Goal: Task Accomplishment & Management: Use online tool/utility

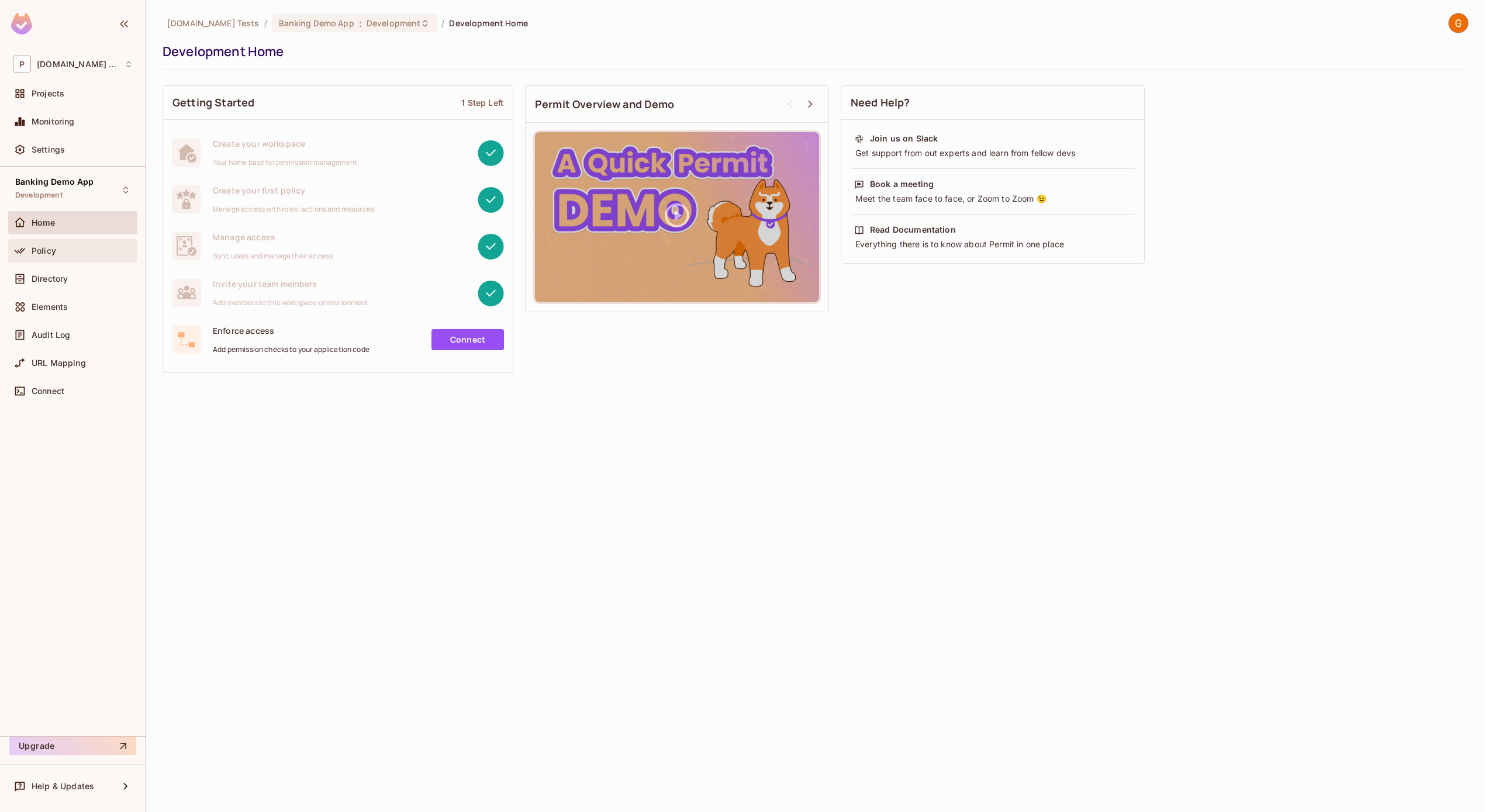
click at [26, 252] on span at bounding box center [19, 250] width 14 height 14
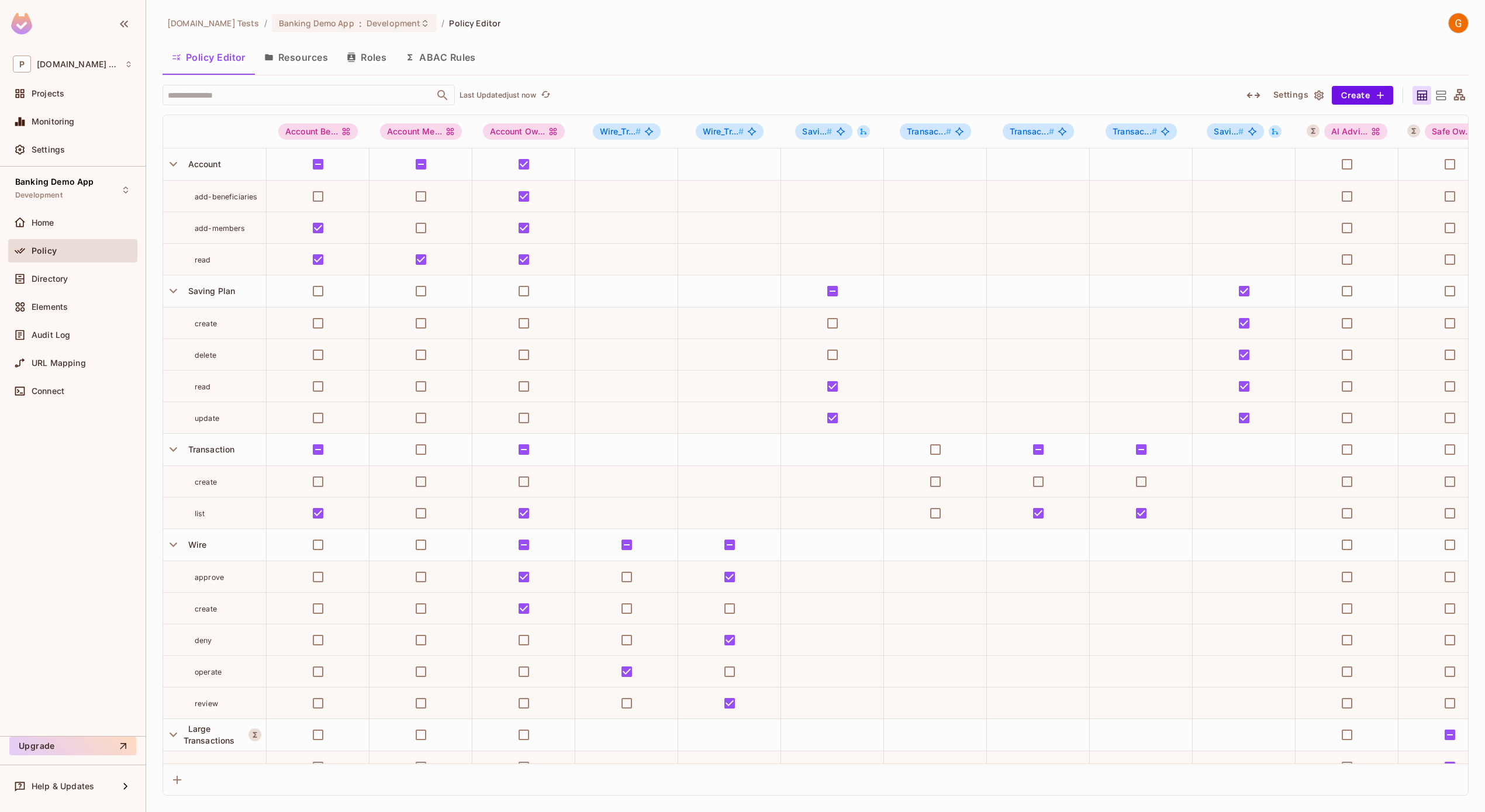
click at [1230, 86] on div "​ Last Updated just now Settings Create" at bounding box center [816, 95] width 1306 height 21
click at [1259, 94] on icon "button" at bounding box center [1253, 95] width 13 height 6
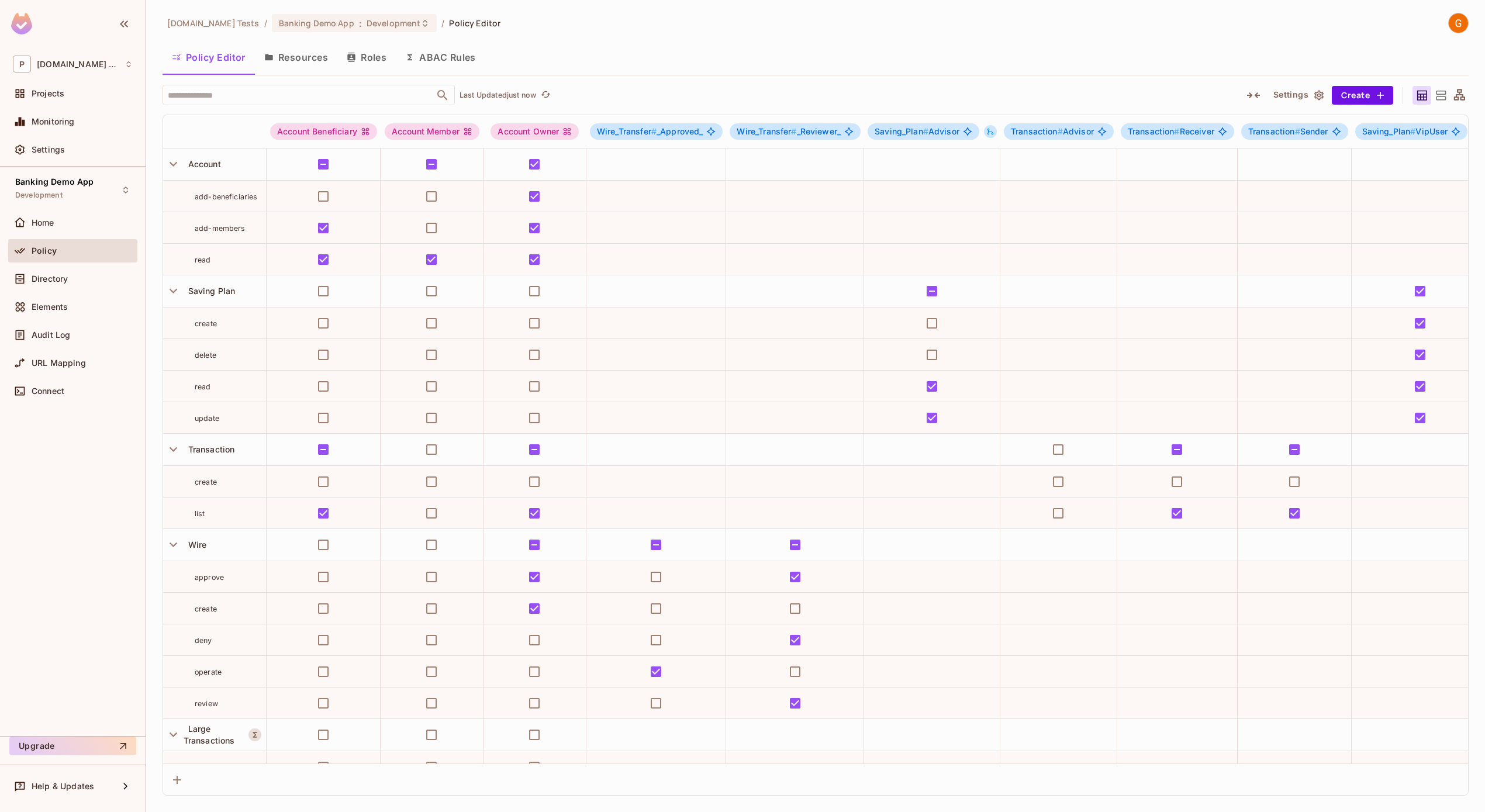
click at [773, 70] on div "Policy Editor Resources Roles ABAC Rules" at bounding box center [816, 57] width 1306 height 29
click at [729, 71] on div "Policy Editor Resources Roles ABAC Rules" at bounding box center [816, 57] width 1306 height 29
click at [609, 98] on div "​ Last Updated just now" at bounding box center [695, 95] width 1065 height 21
click at [308, 57] on button "Resources" at bounding box center [295, 57] width 82 height 29
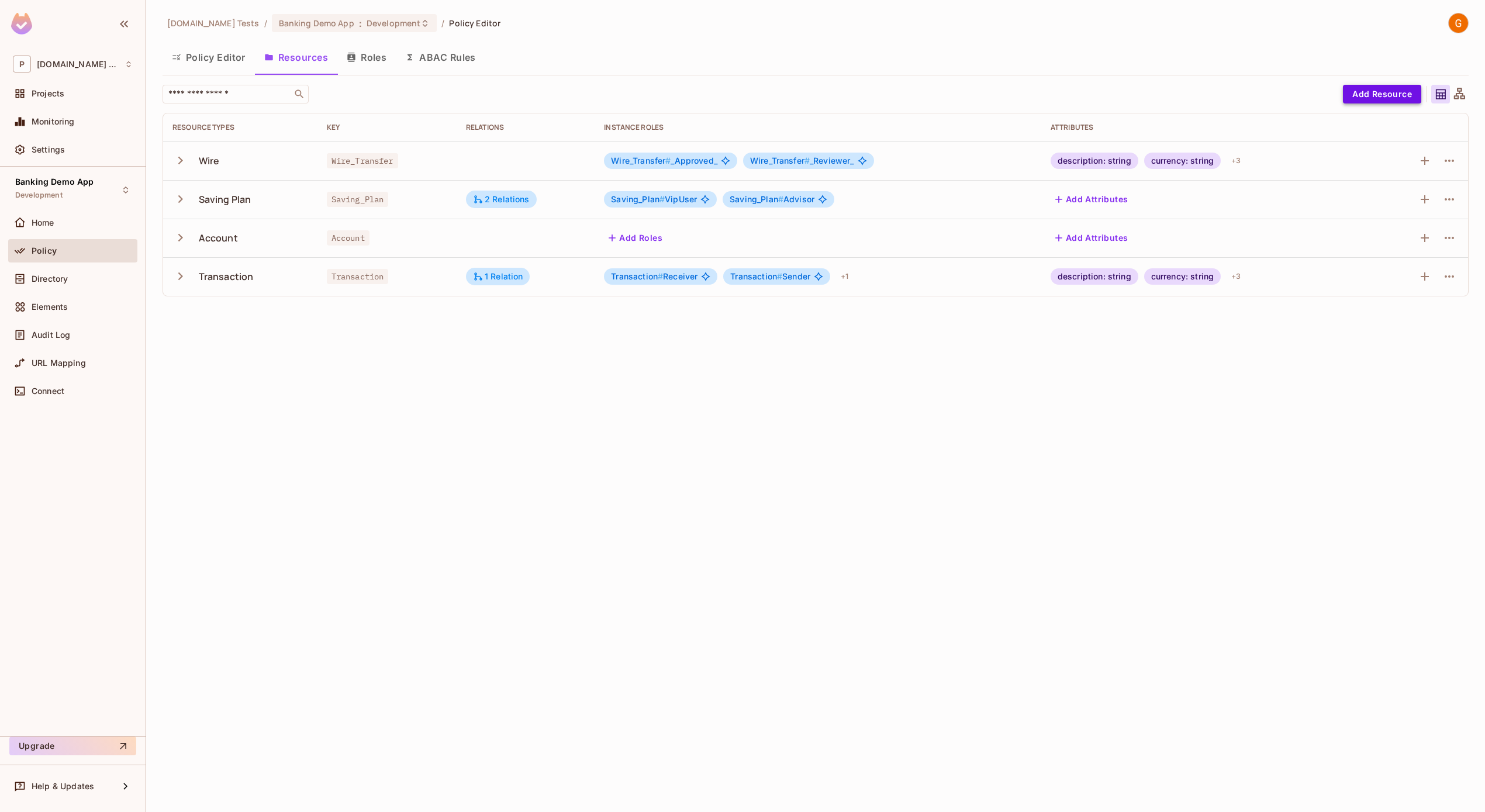
click at [1393, 99] on button "Add Resource" at bounding box center [1382, 93] width 78 height 19
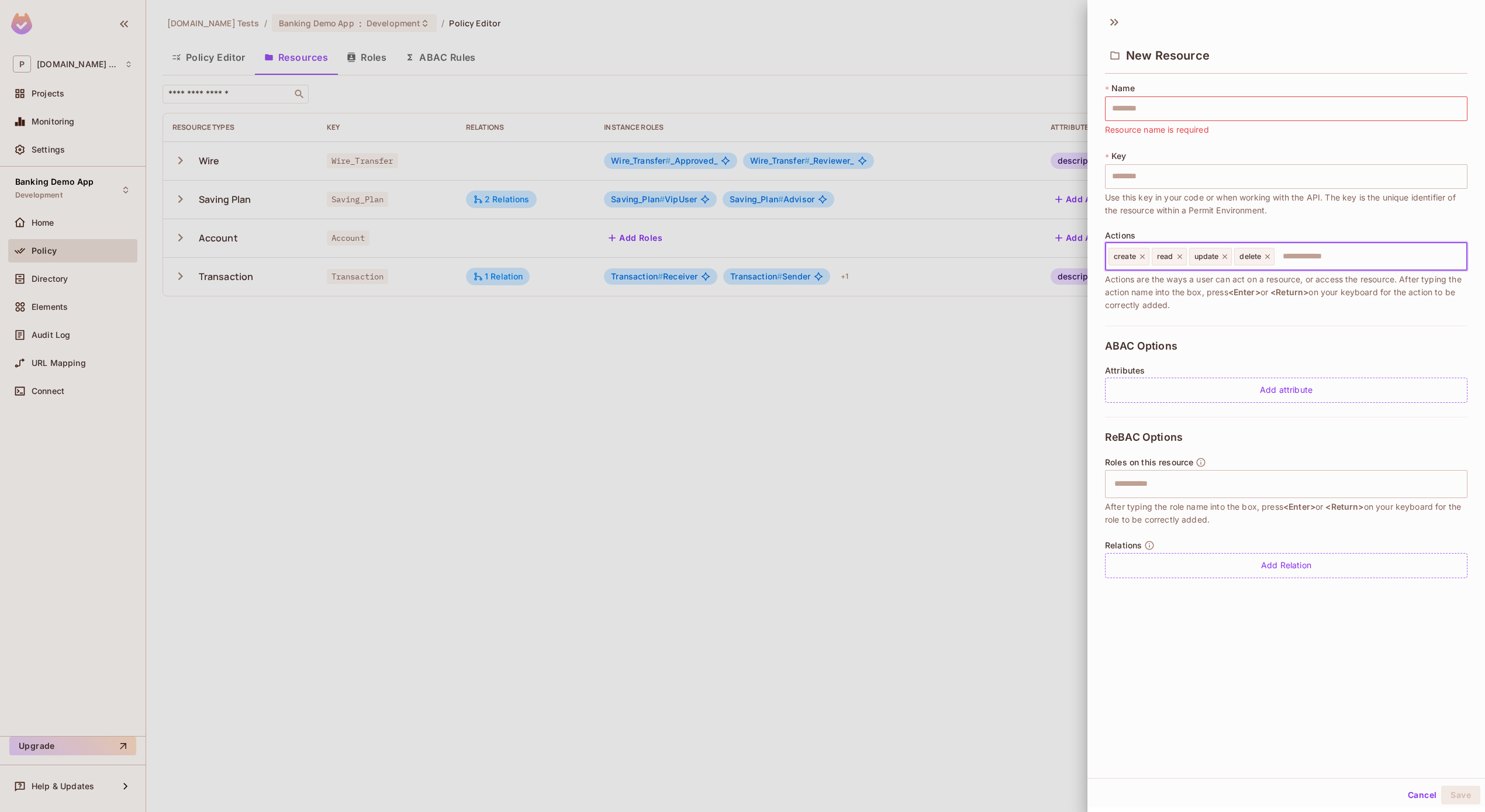
click at [1295, 263] on input "text" at bounding box center [1369, 257] width 187 height 24
click at [1196, 113] on input "text" at bounding box center [1286, 108] width 363 height 24
click at [723, 462] on div at bounding box center [742, 406] width 1485 height 812
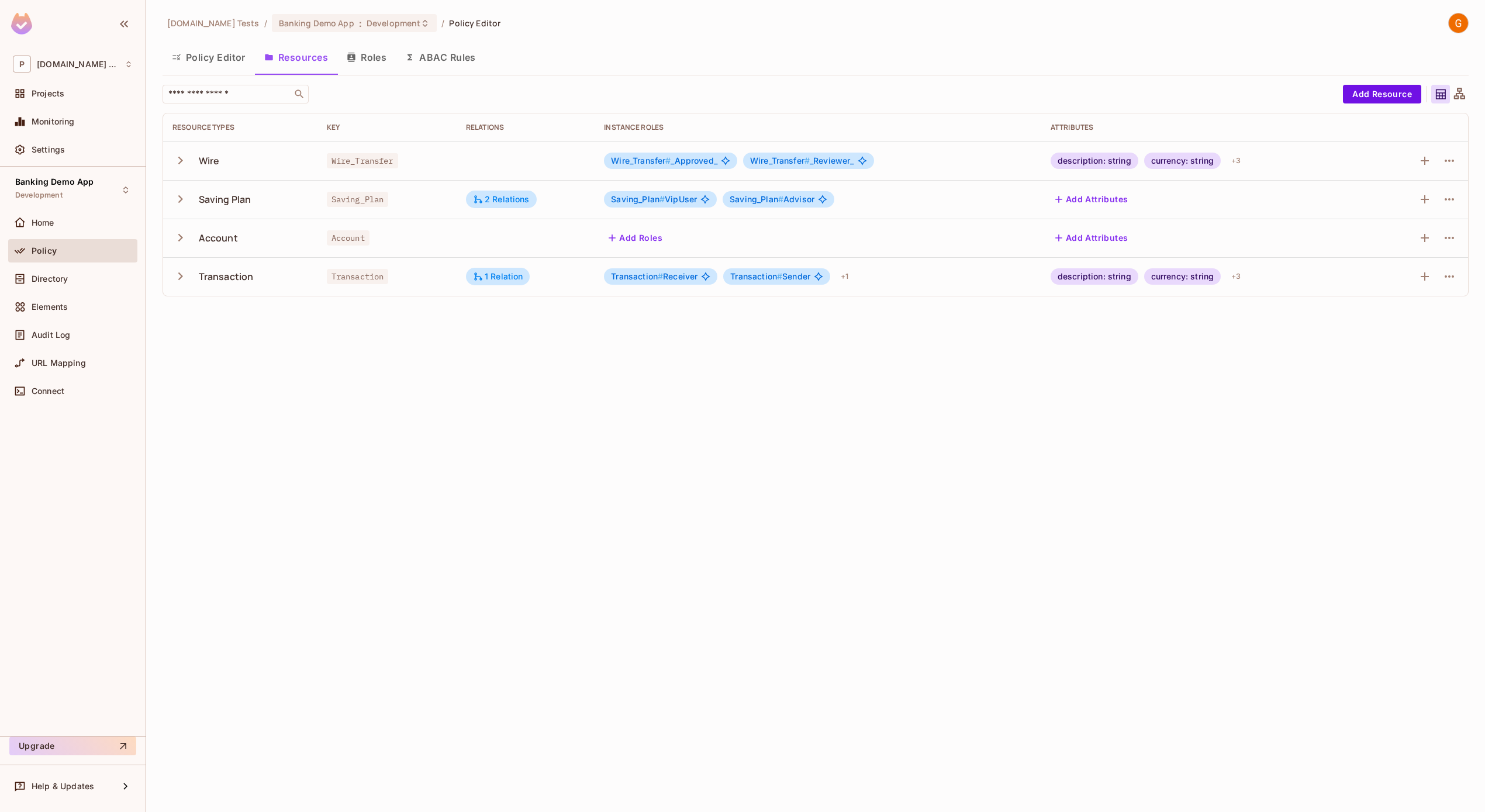
click at [210, 62] on button "Policy Editor" at bounding box center [209, 57] width 93 height 29
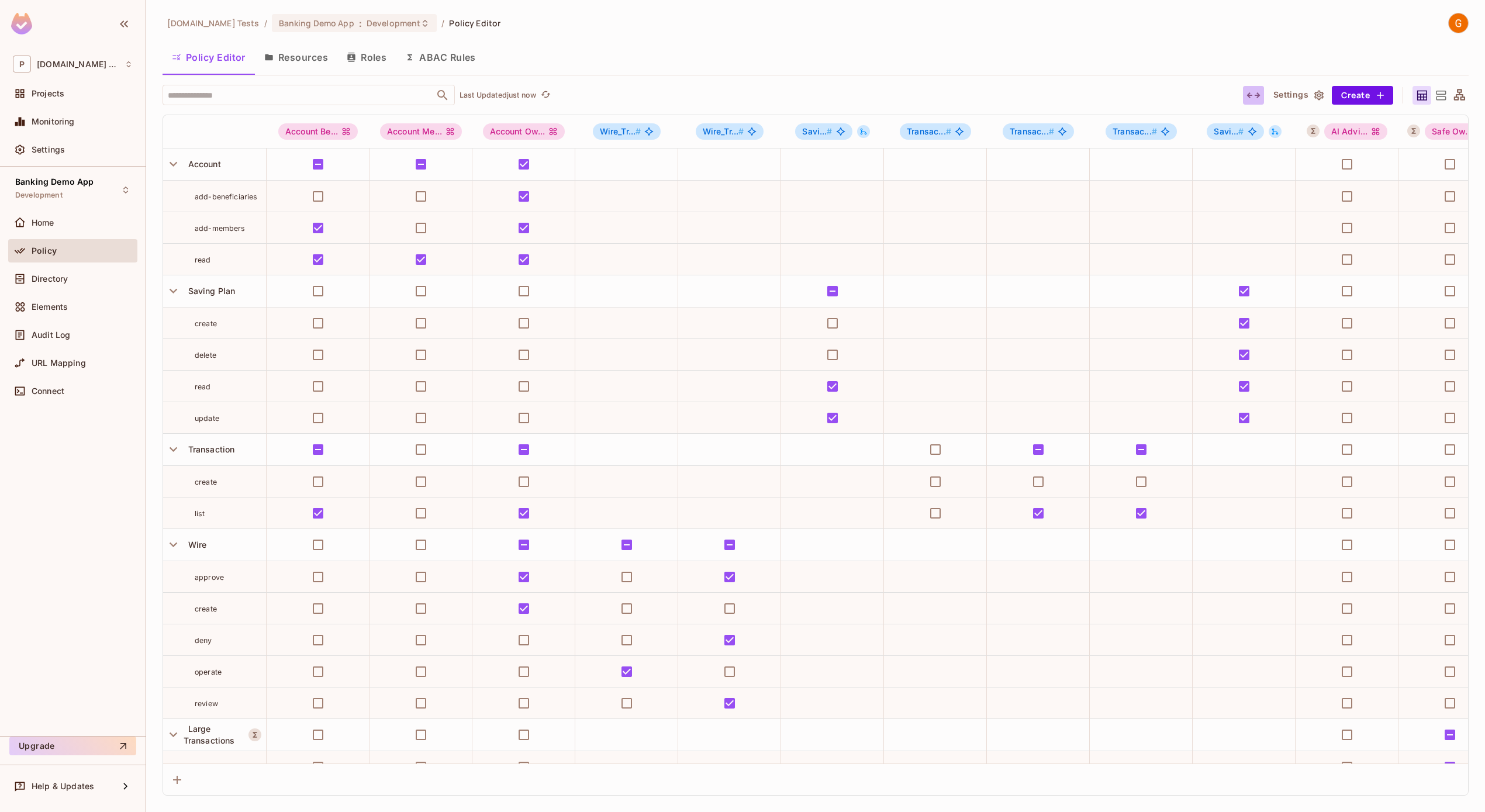
click at [1252, 87] on button "button" at bounding box center [1253, 95] width 21 height 19
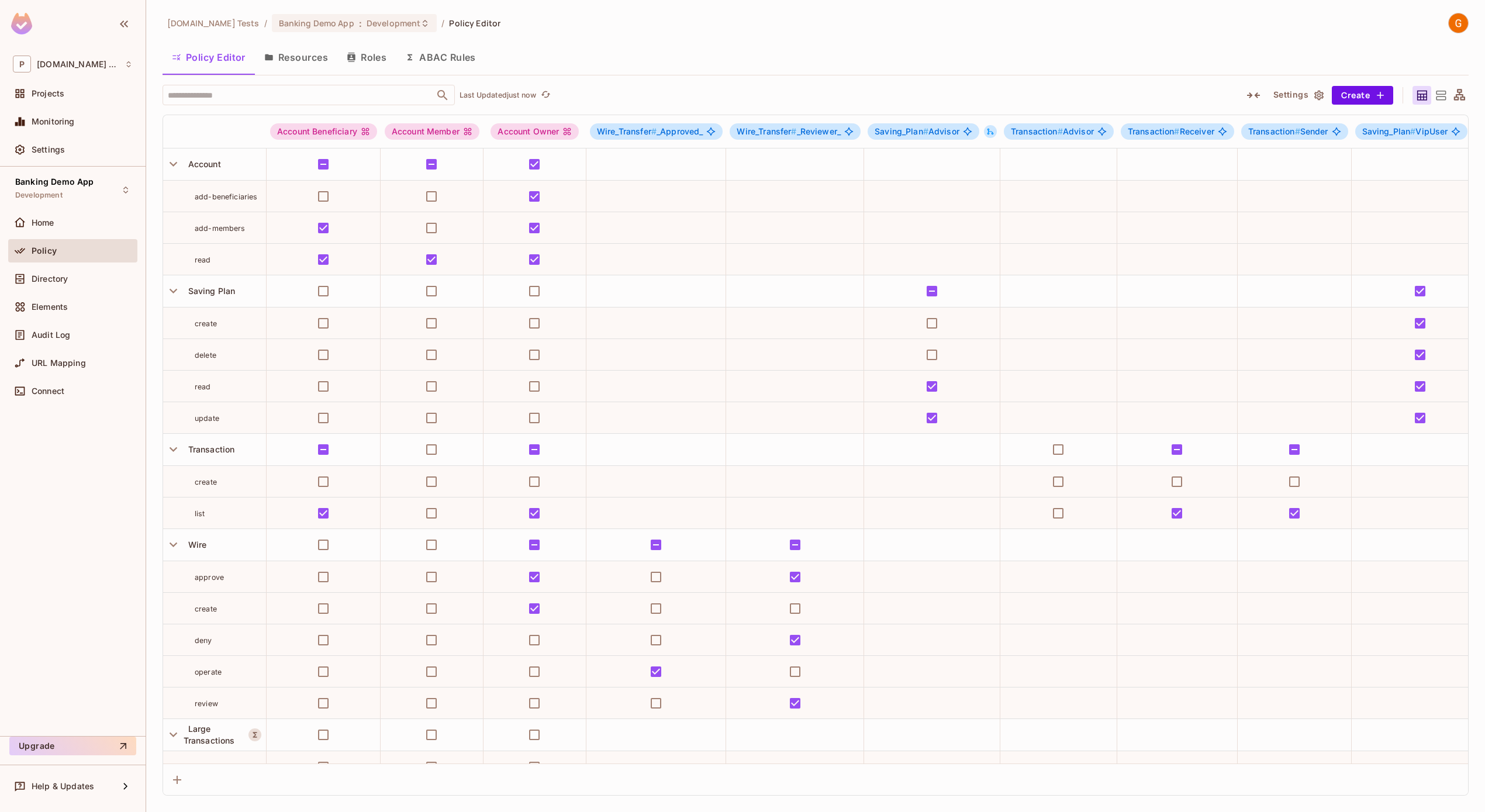
click at [202, 197] on span "add-beneficiaries" at bounding box center [226, 197] width 63 height 9
click at [202, 269] on td "read" at bounding box center [215, 259] width 104 height 32
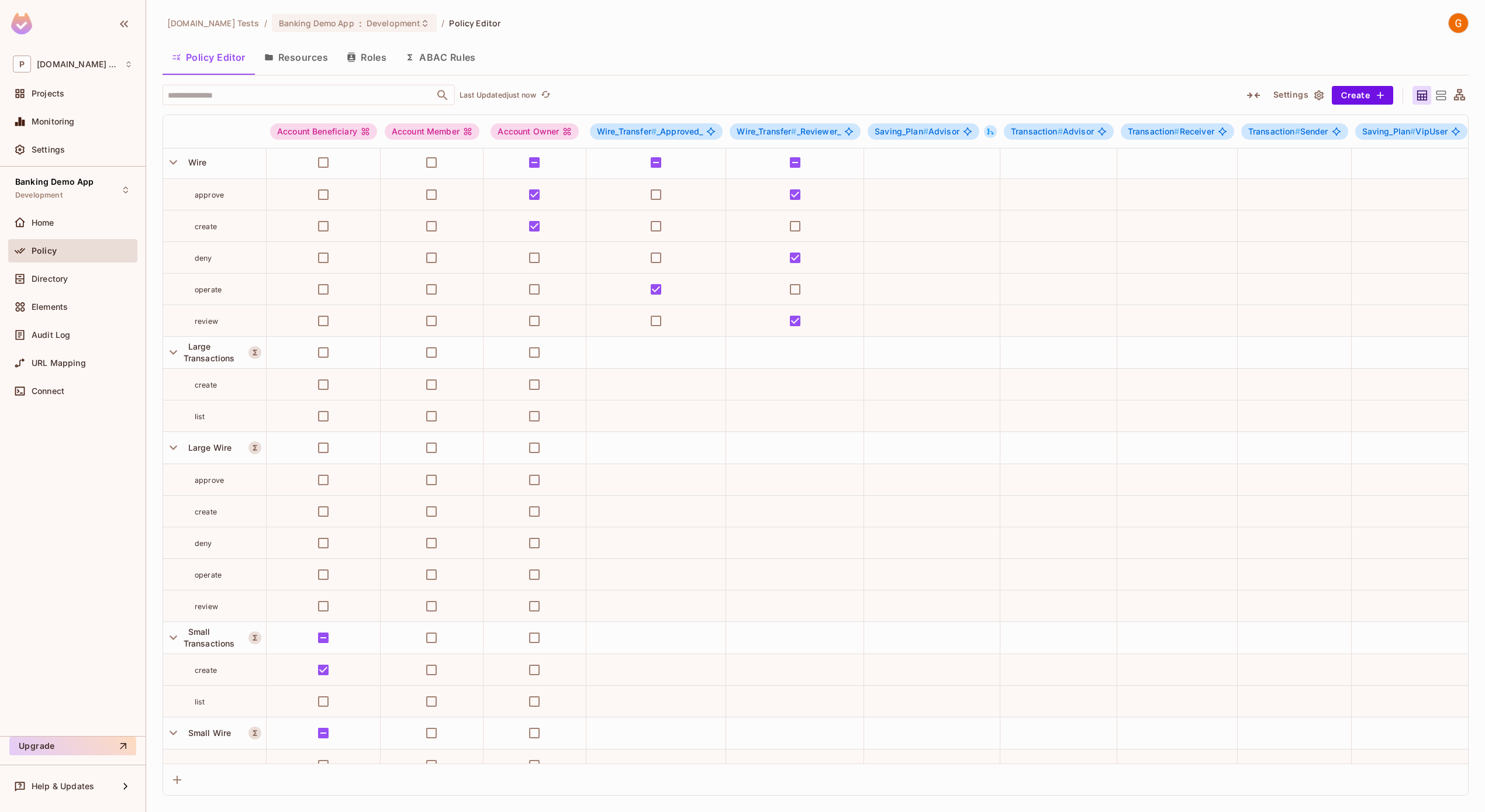
scroll to position [526, 0]
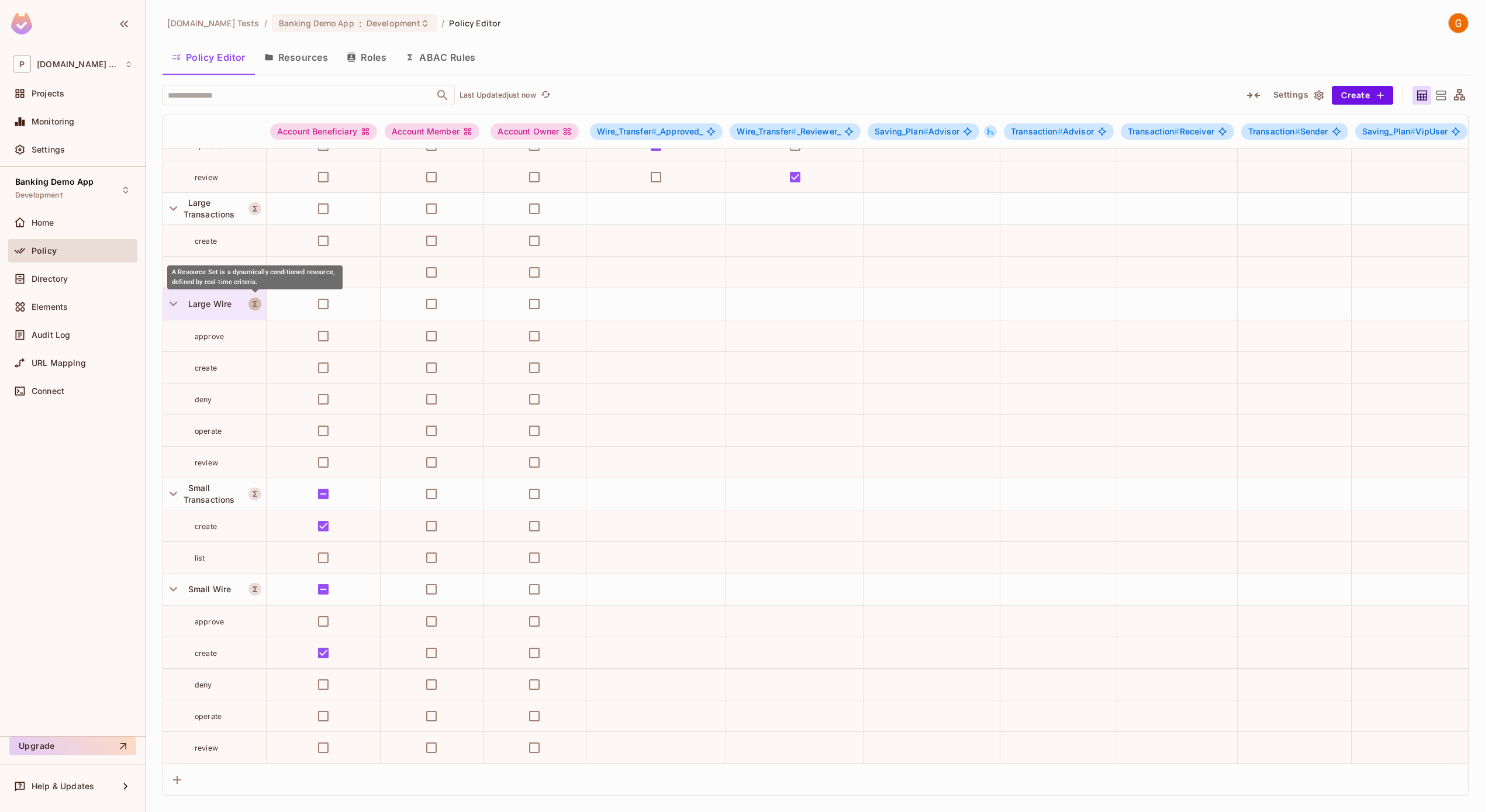
click at [254, 301] on icon "A Resource Set is a dynamically conditioned resource, defined by real-time crit…" at bounding box center [255, 303] width 4 height 5
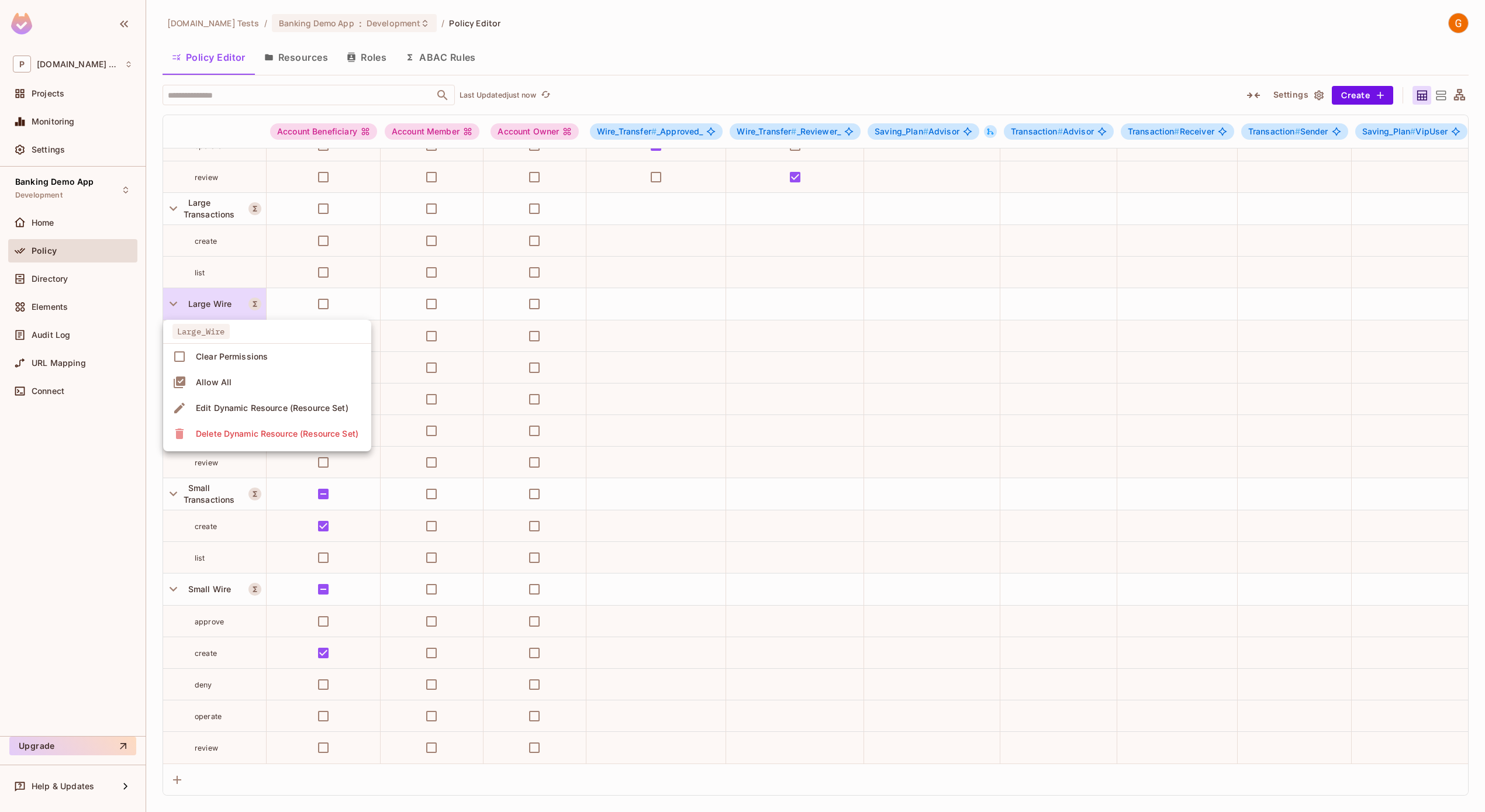
click at [235, 403] on div "Edit Dynamic Resource (Resource Set)" at bounding box center [272, 408] width 152 height 12
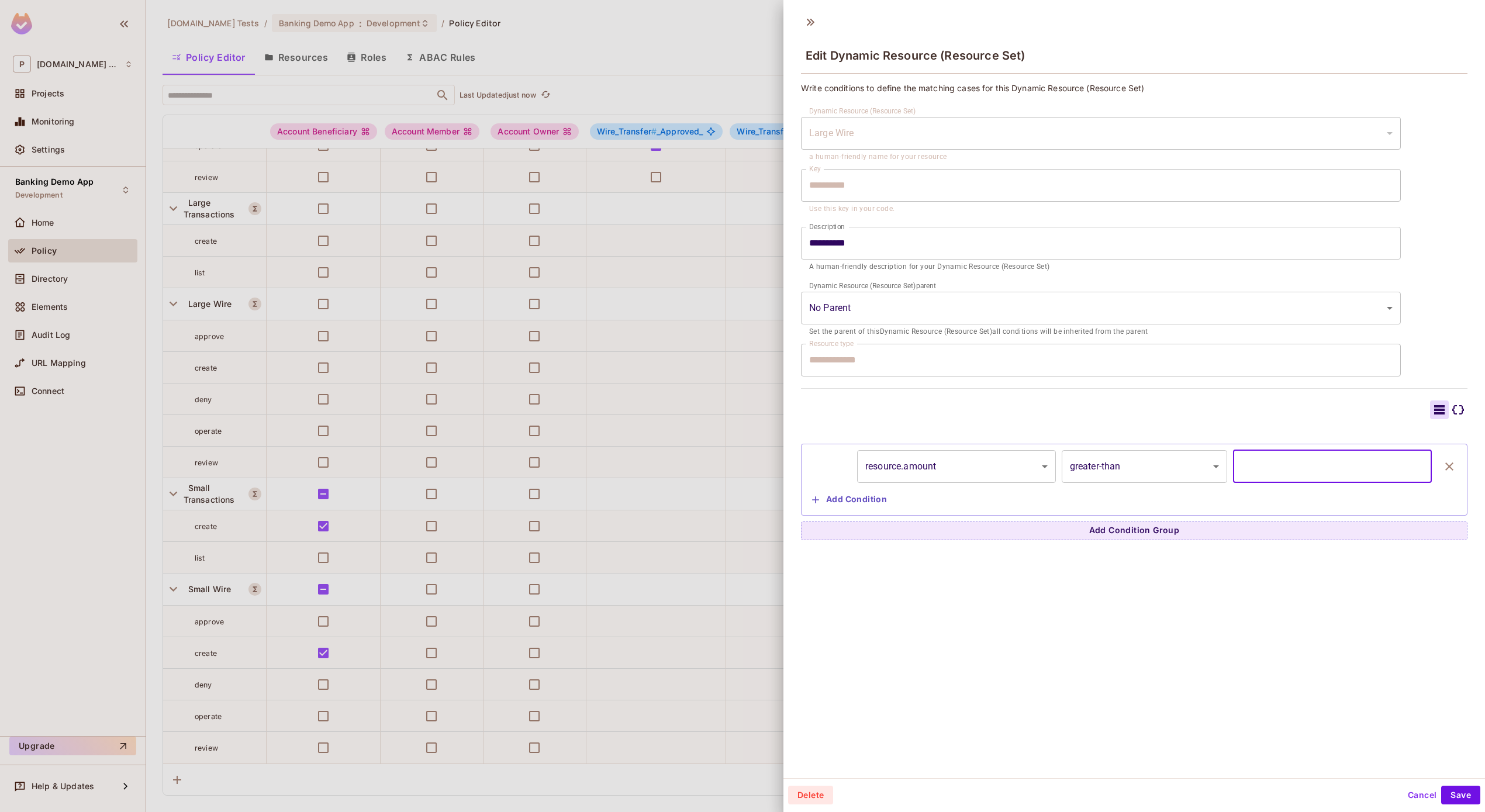
click at [1304, 471] on input "****" at bounding box center [1332, 466] width 198 height 33
click at [558, 403] on div at bounding box center [742, 406] width 1485 height 812
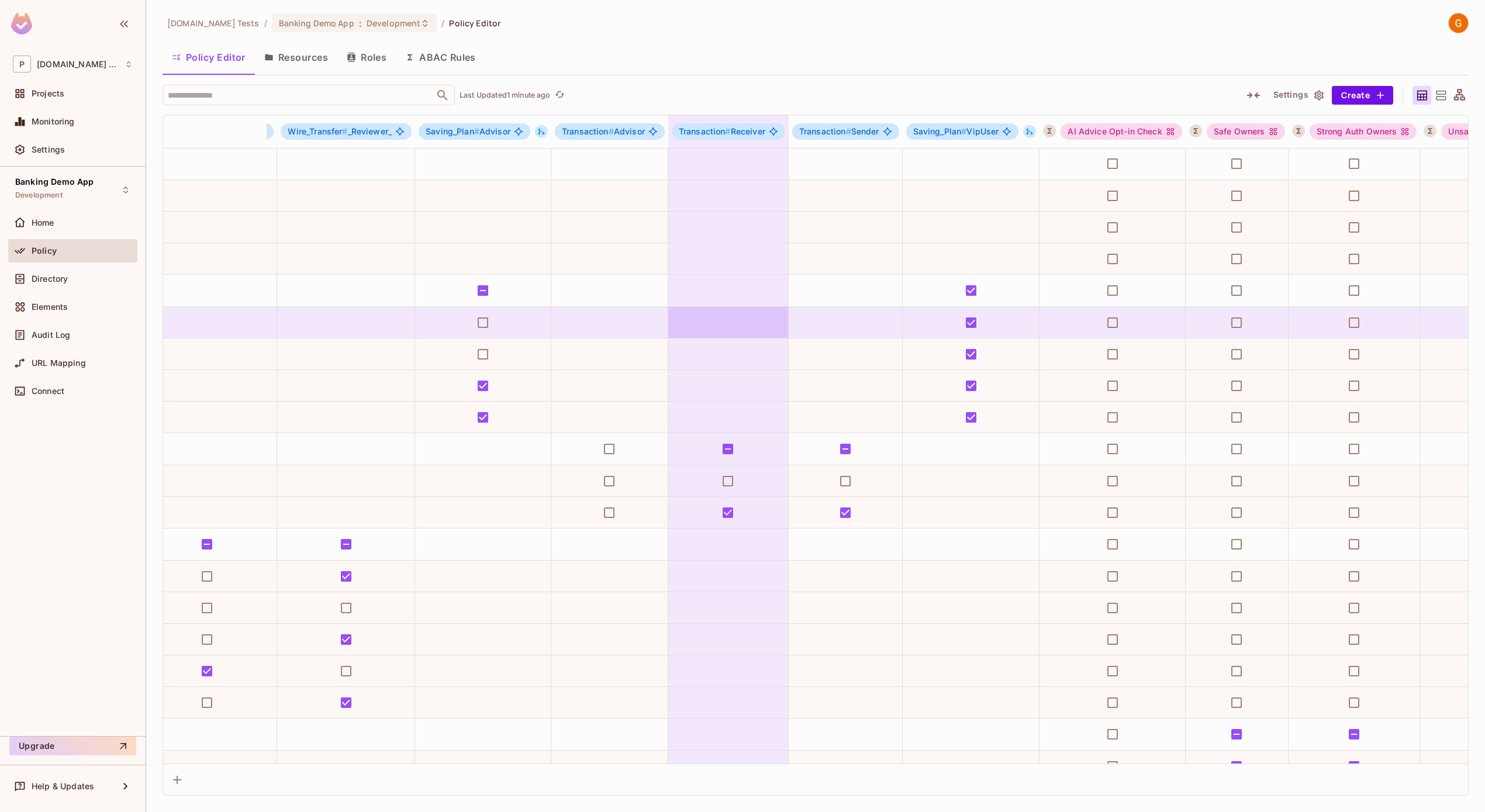
scroll to position [1, 460]
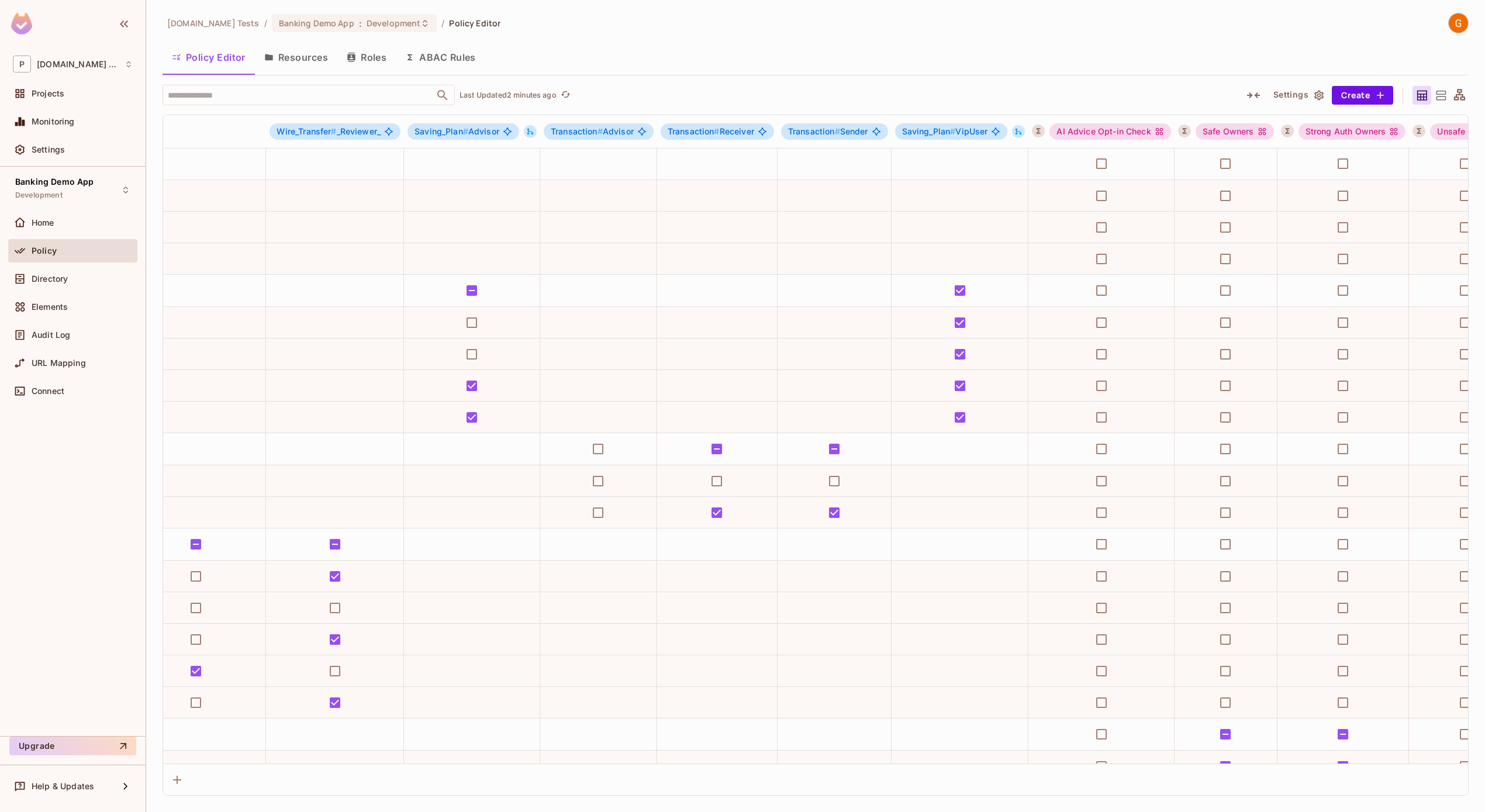
click at [274, 48] on button "Resources" at bounding box center [295, 57] width 82 height 29
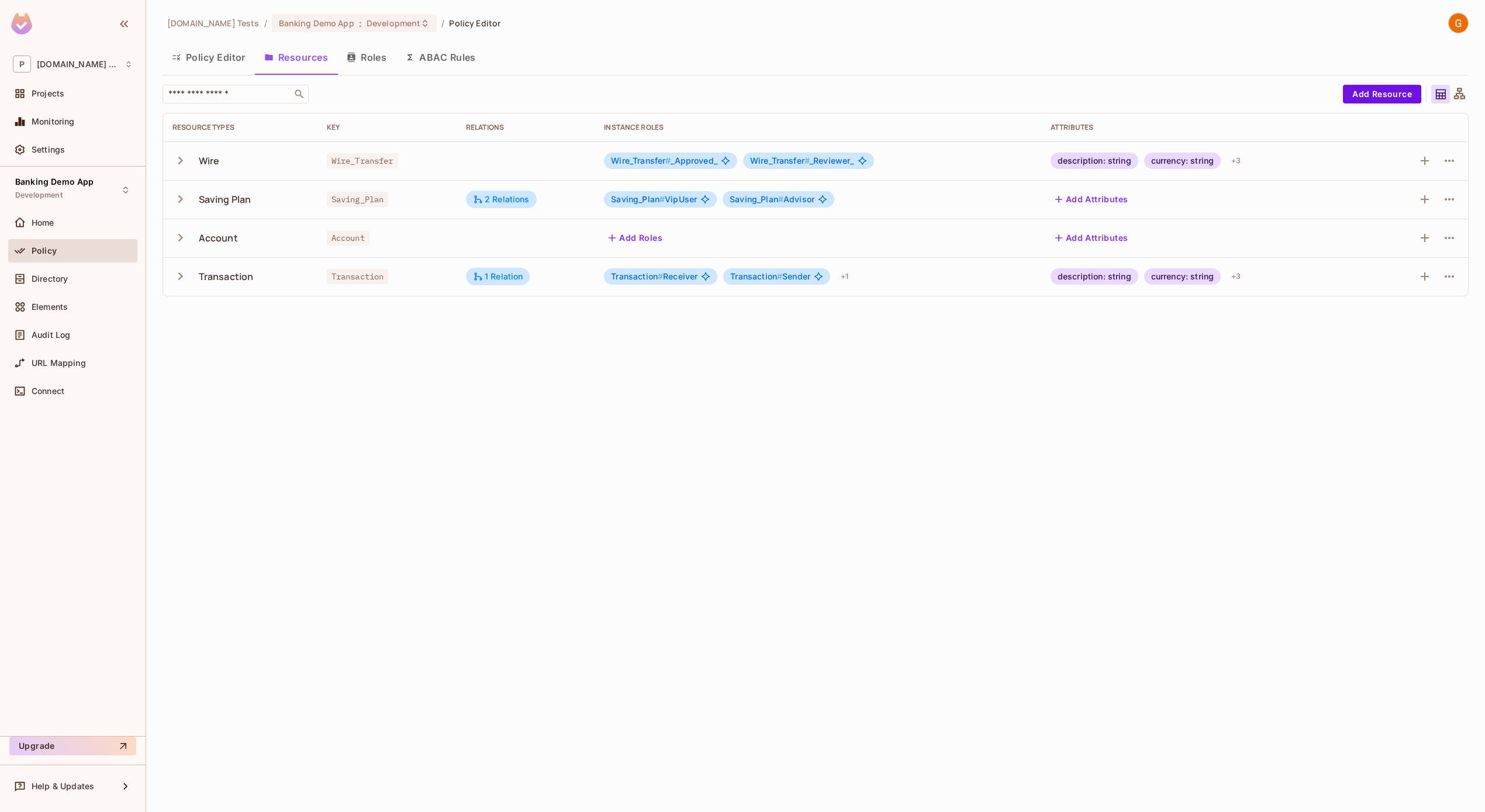
click at [658, 198] on span "Saving_Plan #" at bounding box center [637, 198] width 54 height 10
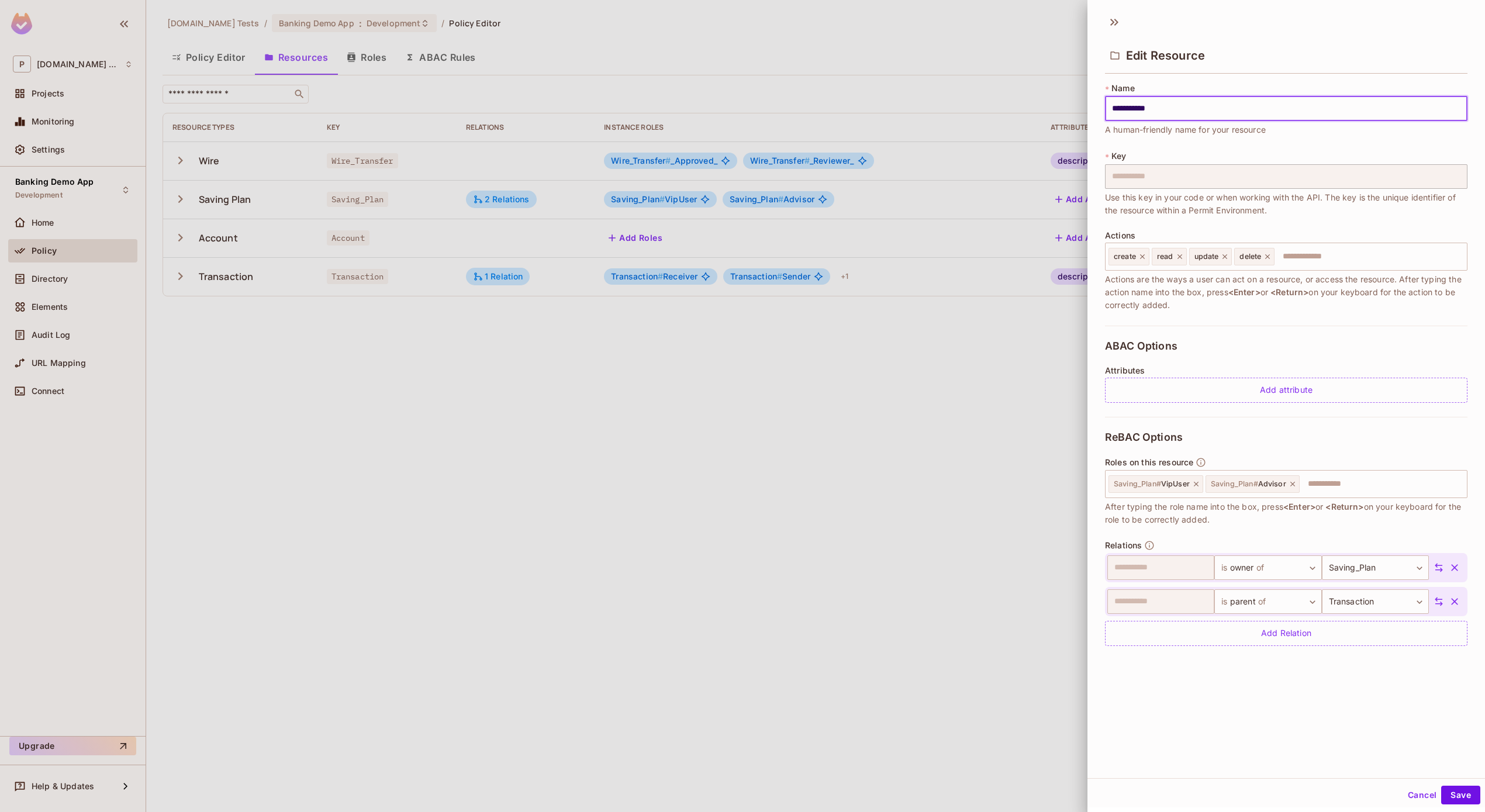
click at [660, 384] on div at bounding box center [742, 406] width 1485 height 812
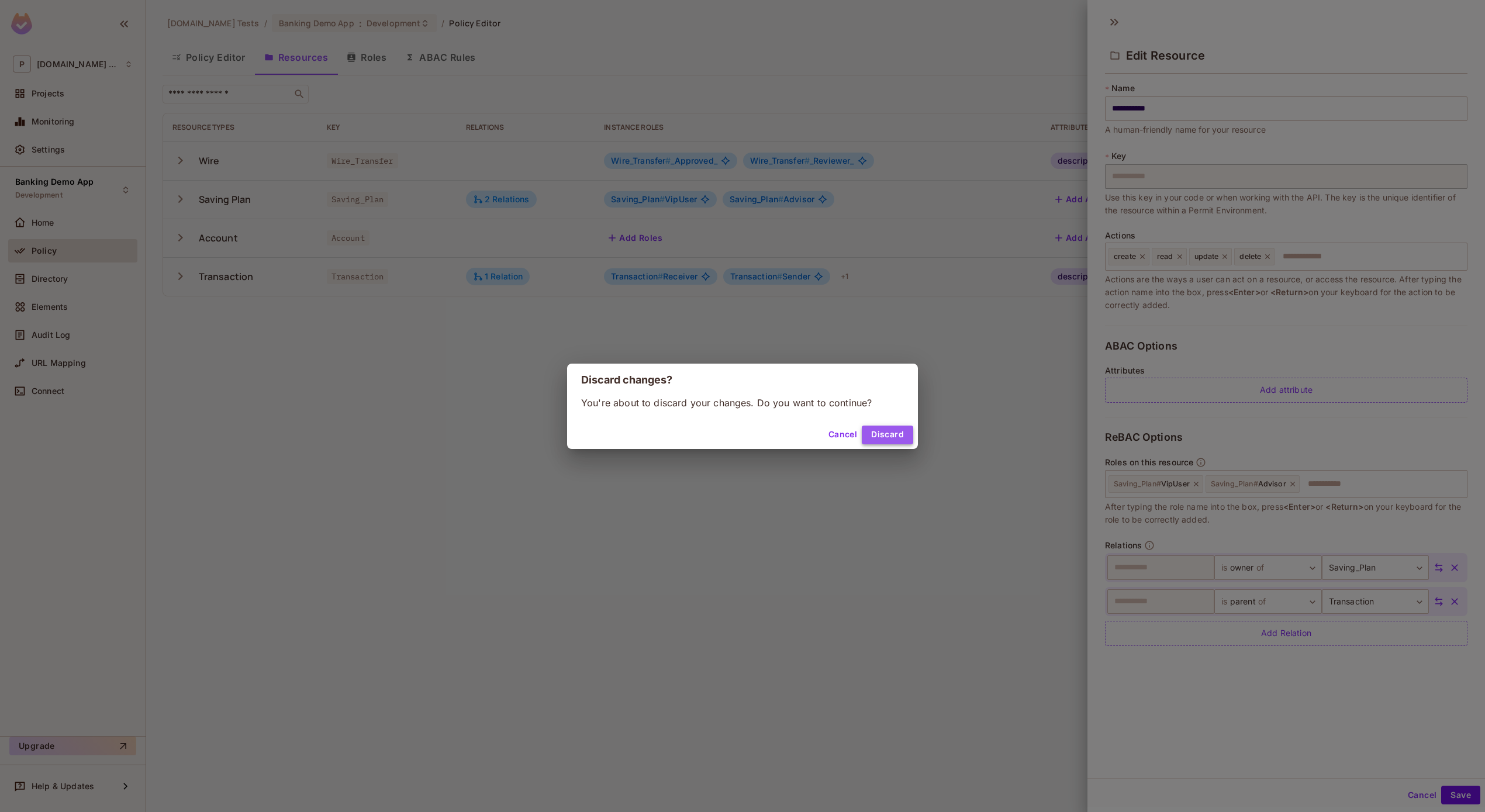
click at [892, 429] on button "Discard" at bounding box center [887, 434] width 51 height 19
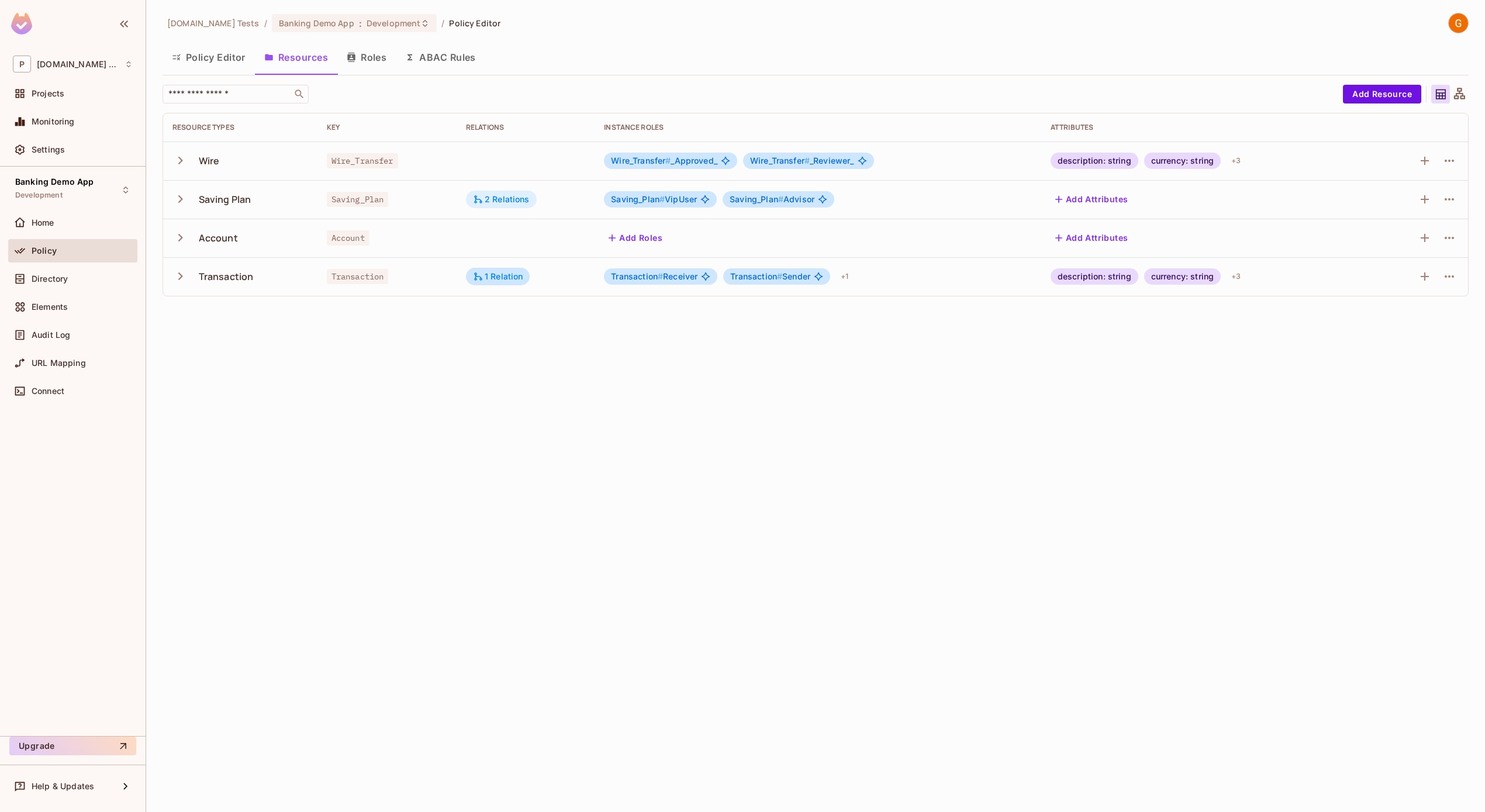
click at [499, 195] on div "2 Relations" at bounding box center [501, 199] width 57 height 10
click at [729, 514] on div at bounding box center [742, 406] width 1485 height 812
click at [229, 59] on button "Policy Editor" at bounding box center [209, 57] width 93 height 29
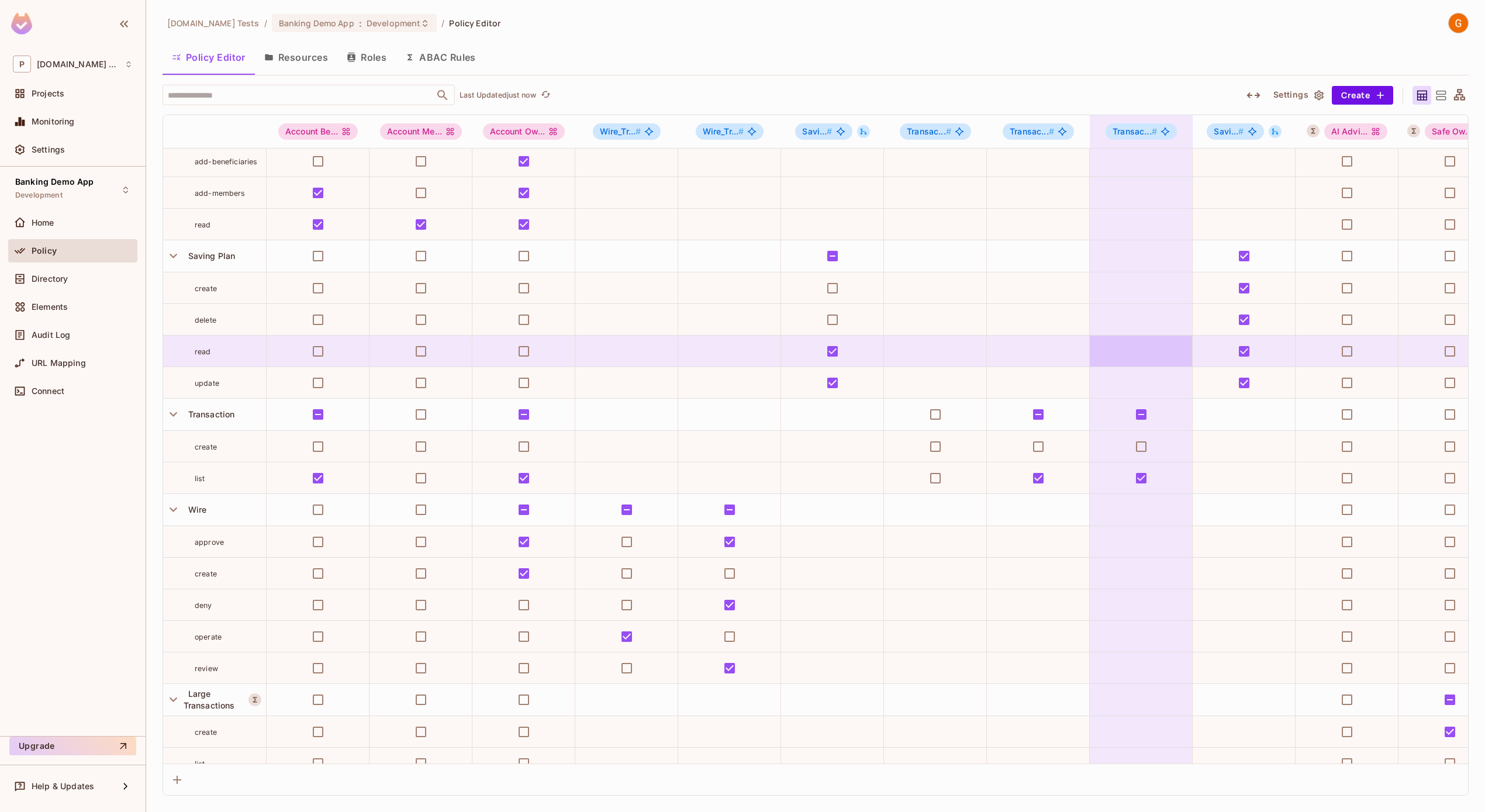
scroll to position [35, 0]
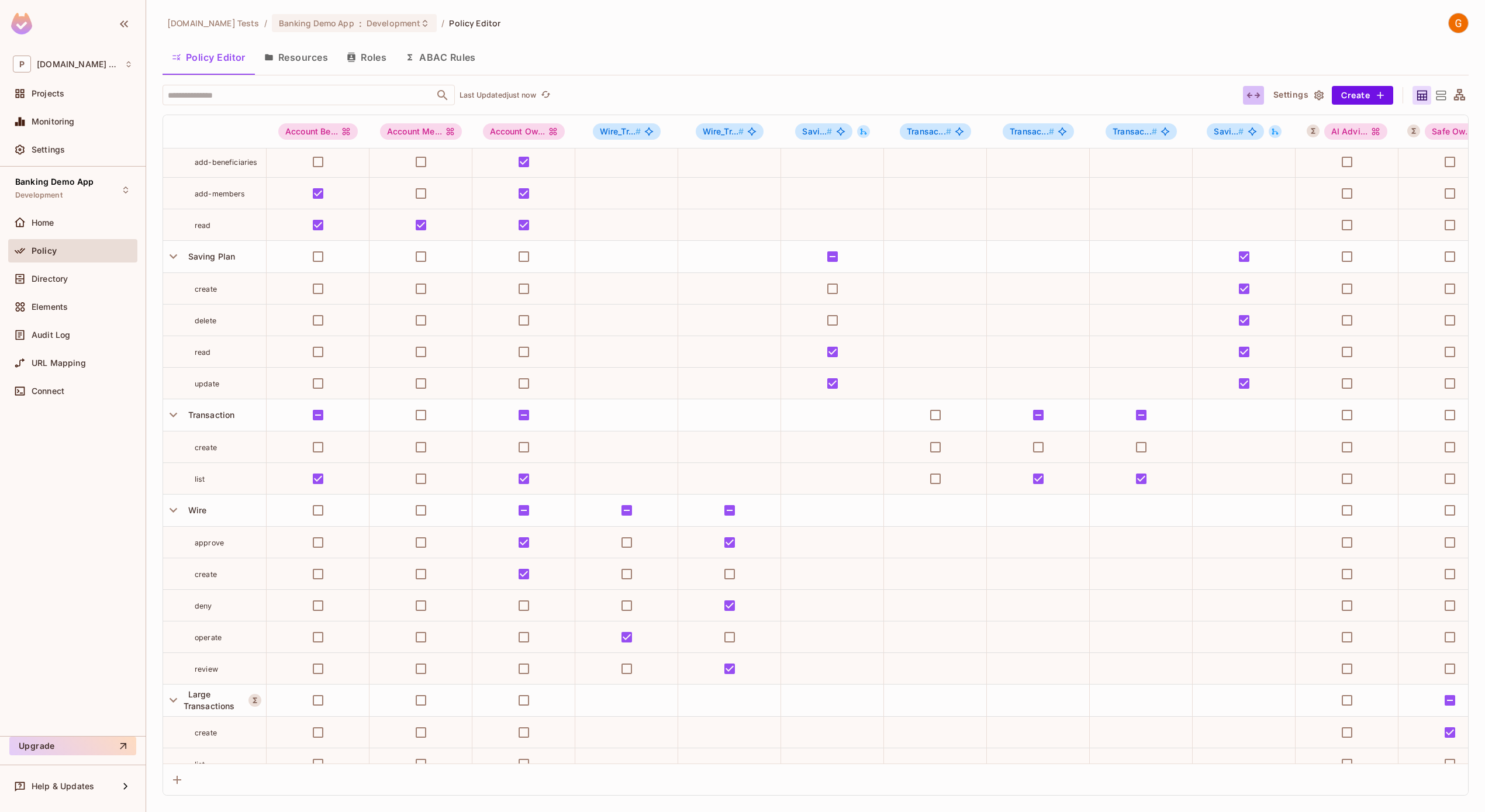
click at [1244, 88] on button "button" at bounding box center [1253, 95] width 21 height 19
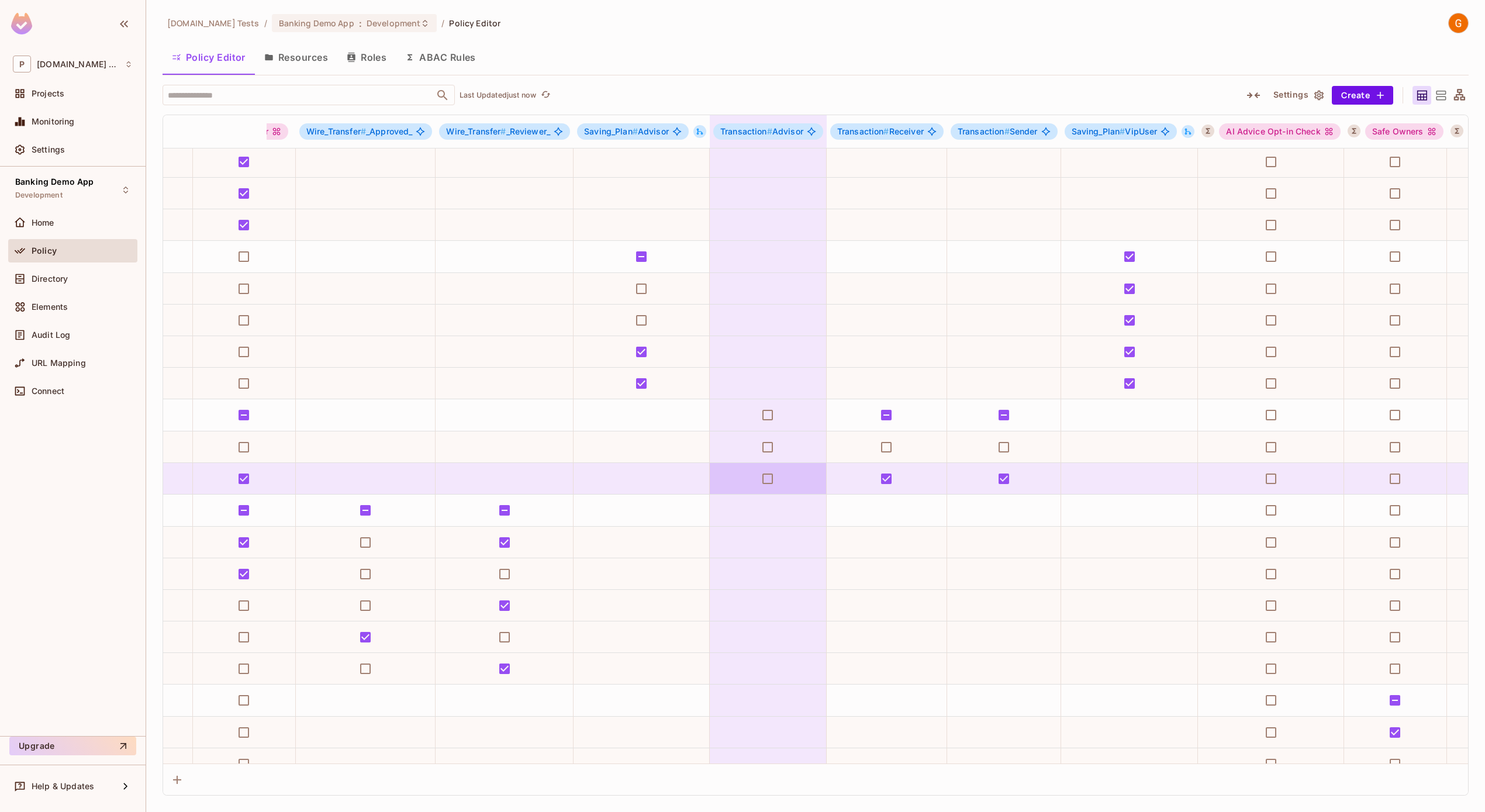
scroll to position [35, 650]
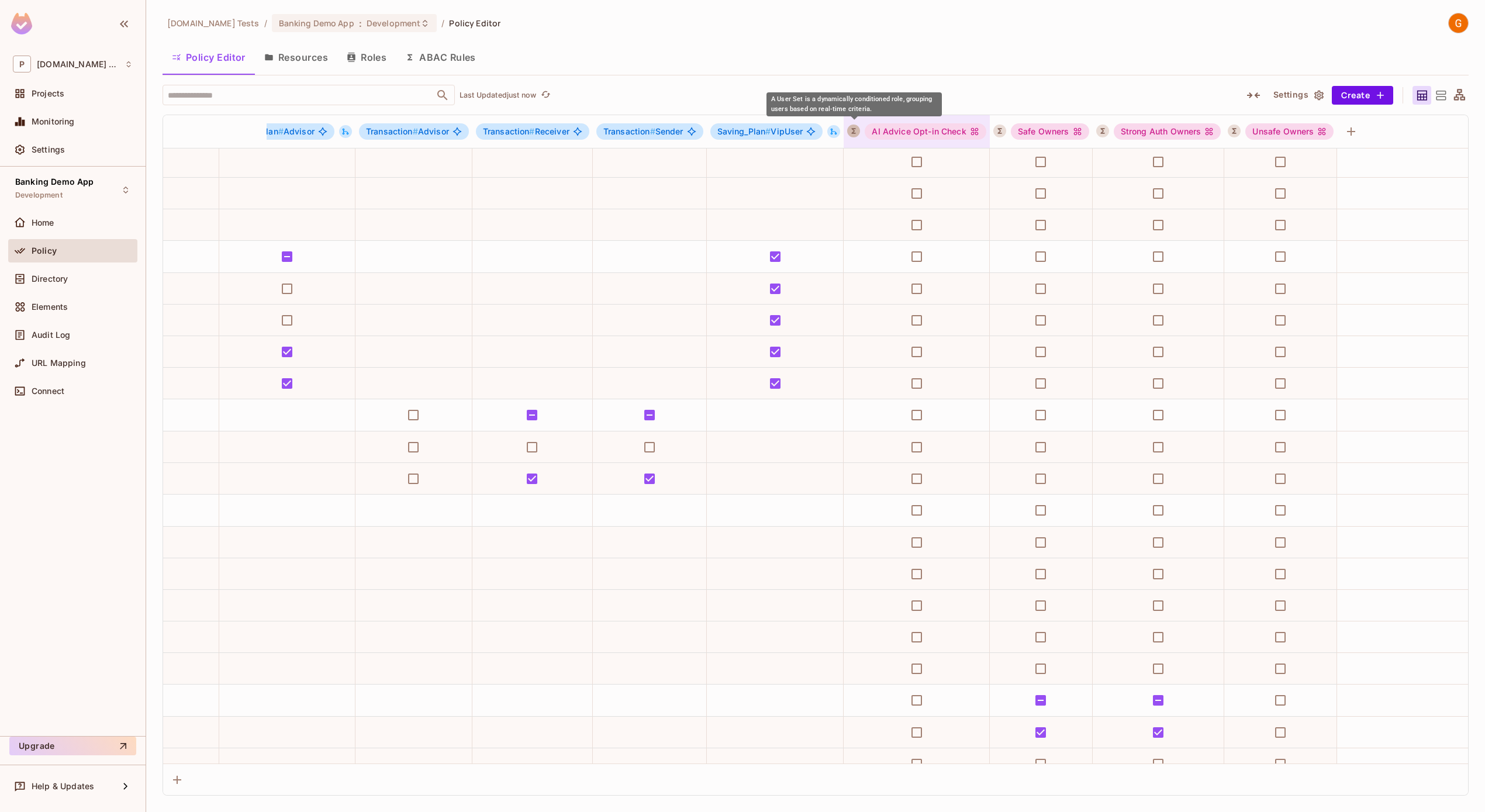
click at [851, 135] on button "A User Set is a dynamically conditioned role, grouping users based on real-time…" at bounding box center [853, 130] width 13 height 13
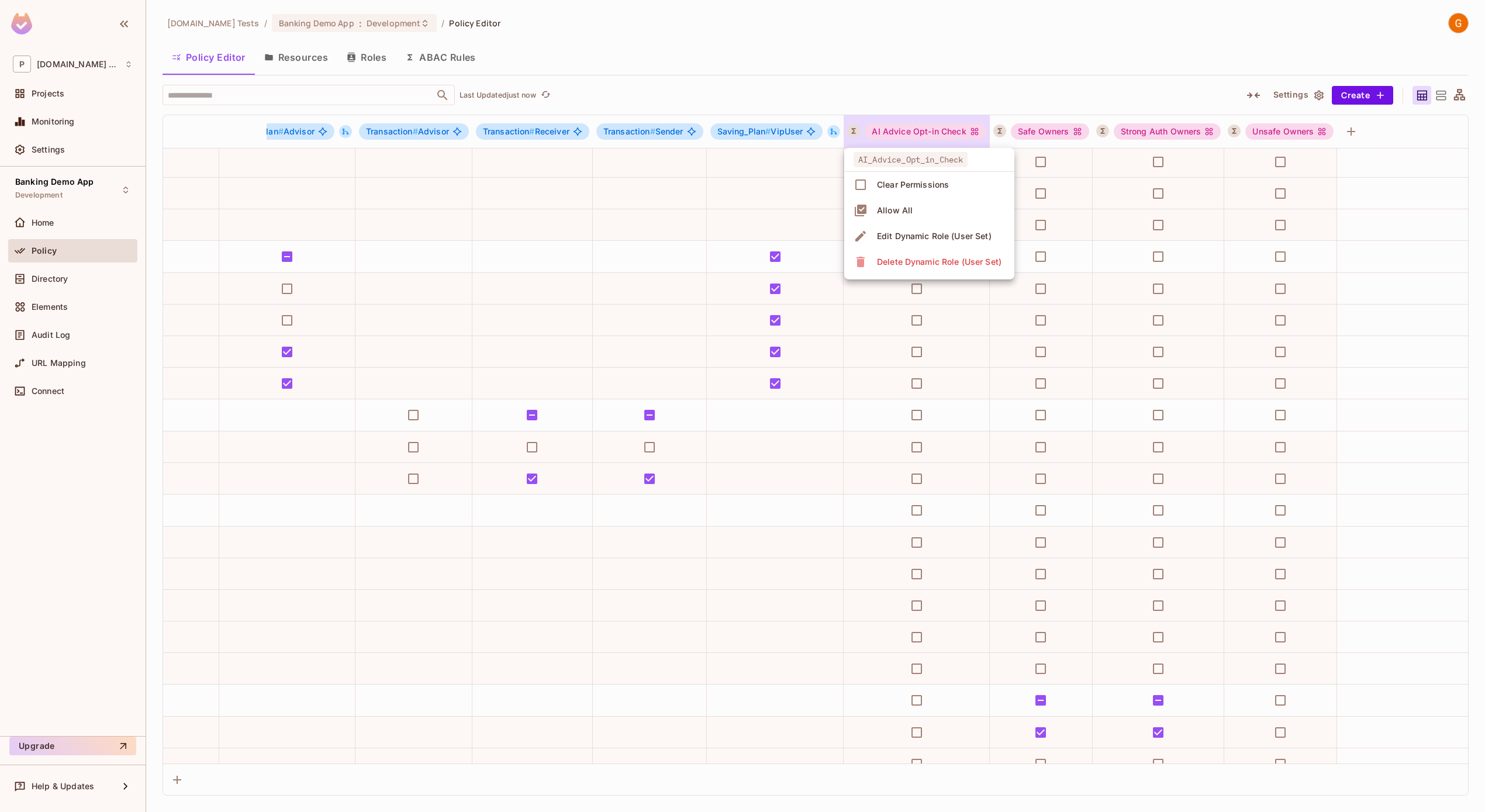
click at [896, 242] on span "Edit Dynamic Role (User Set)" at bounding box center [934, 235] width 121 height 19
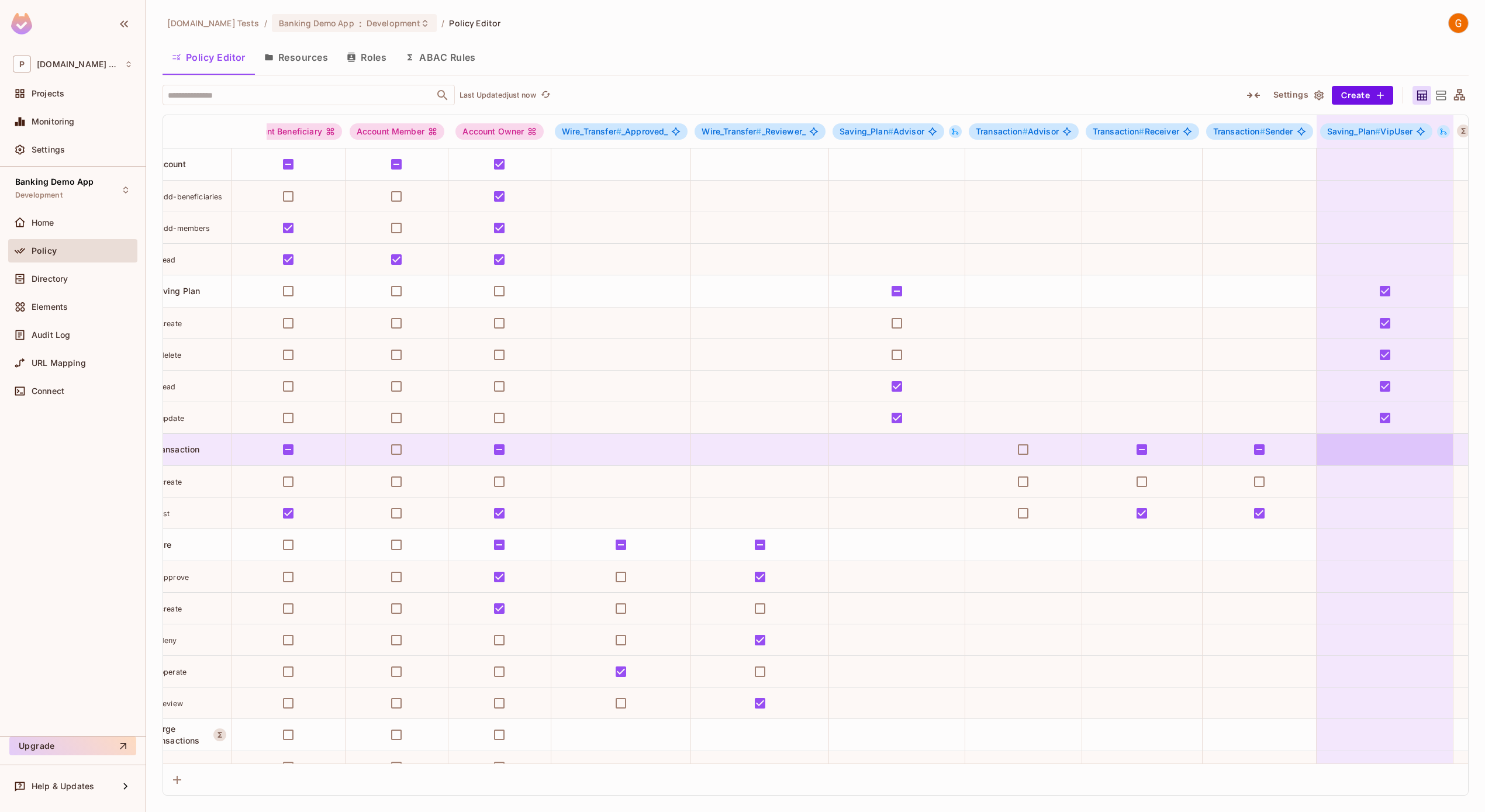
scroll to position [0, 0]
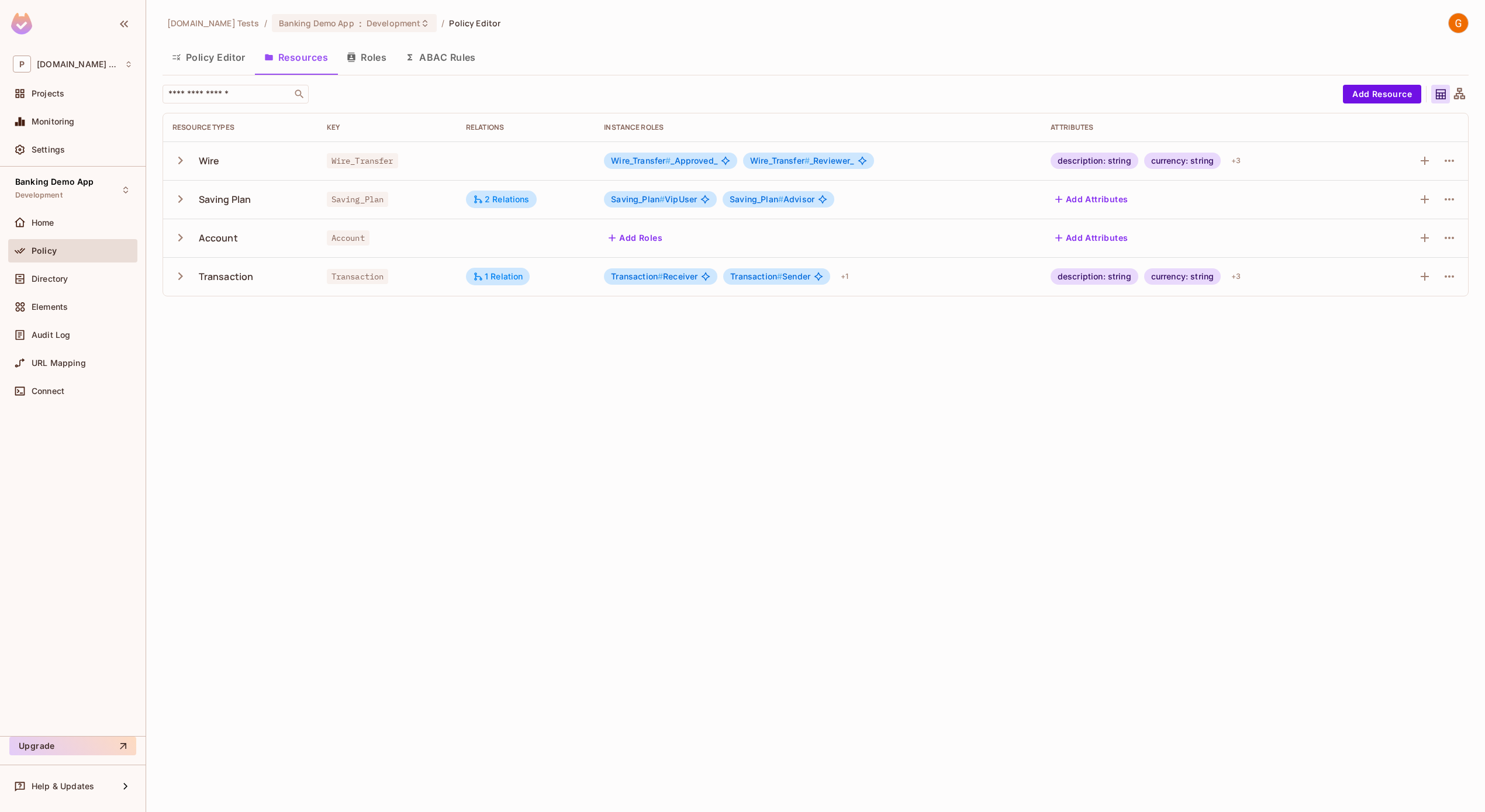
click at [185, 61] on button "Policy Editor" at bounding box center [209, 57] width 93 height 29
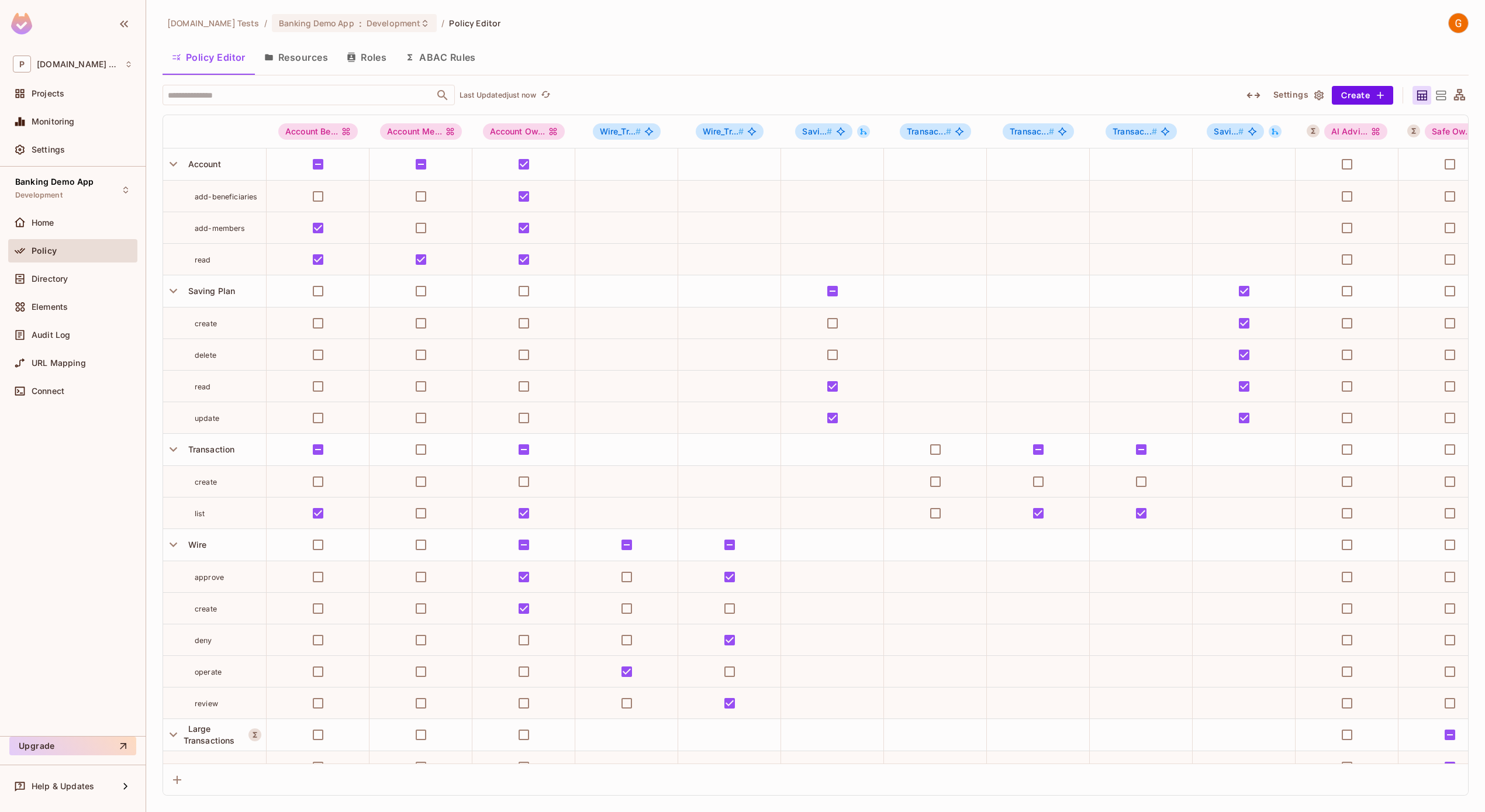
click at [465, 59] on button "ABAC Rules" at bounding box center [440, 57] width 90 height 29
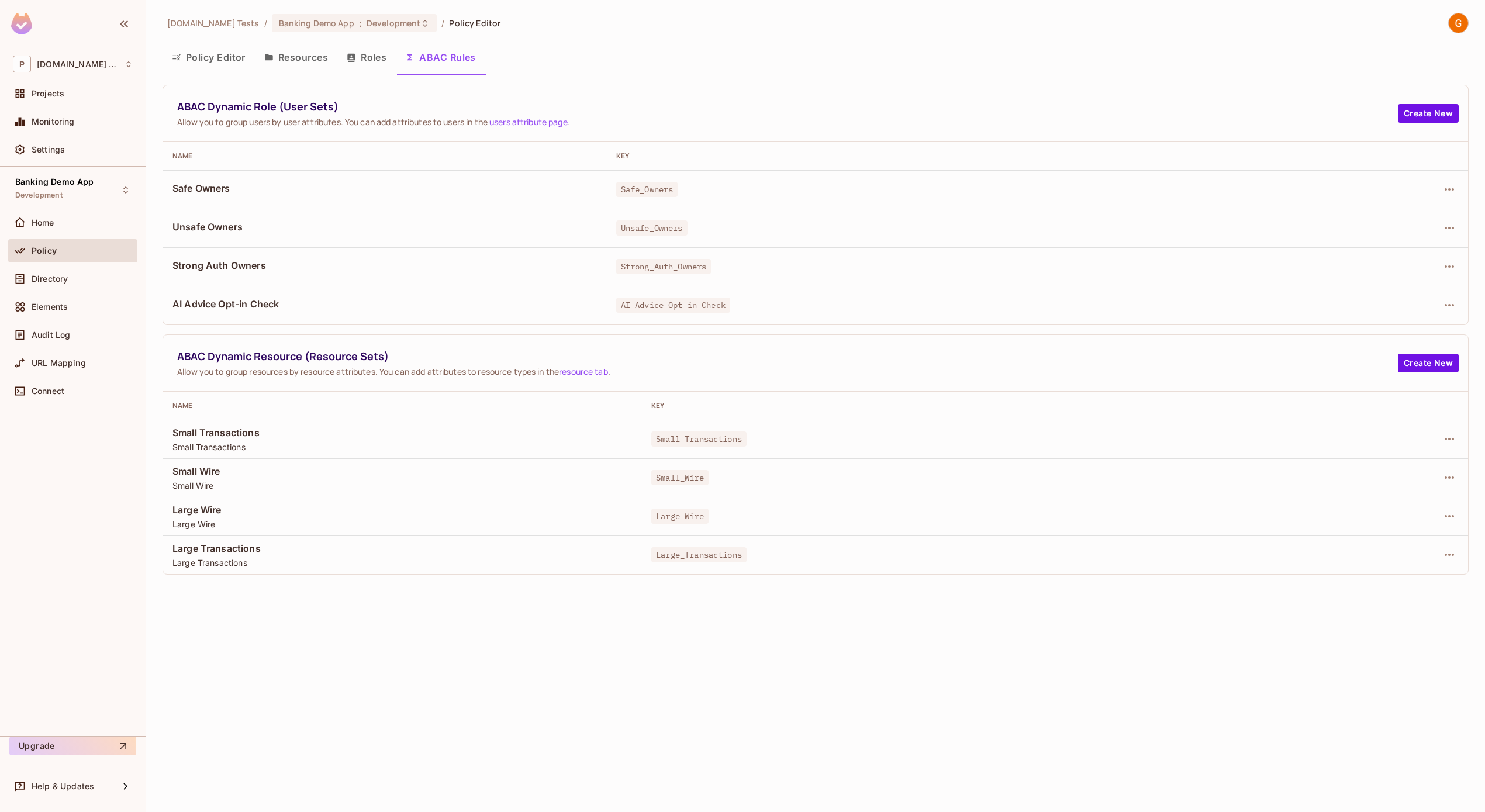
click at [204, 57] on button "Policy Editor" at bounding box center [209, 57] width 93 height 29
